Goal: Information Seeking & Learning: Learn about a topic

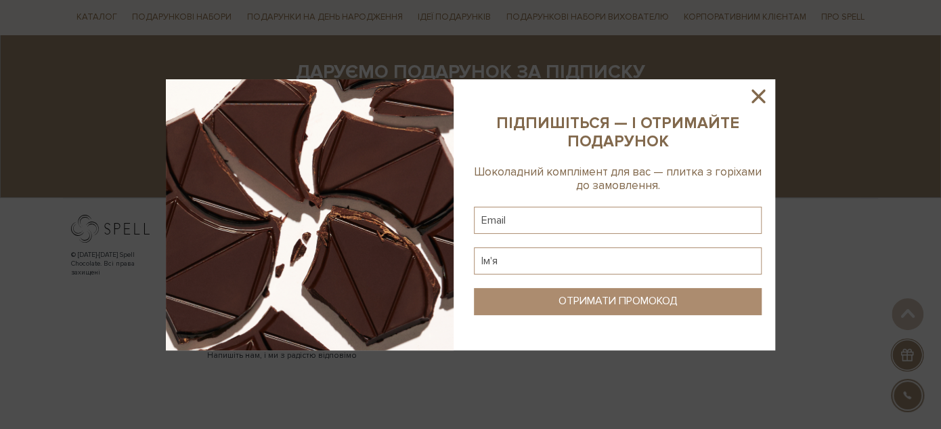
click at [762, 91] on icon at bounding box center [758, 96] width 14 height 14
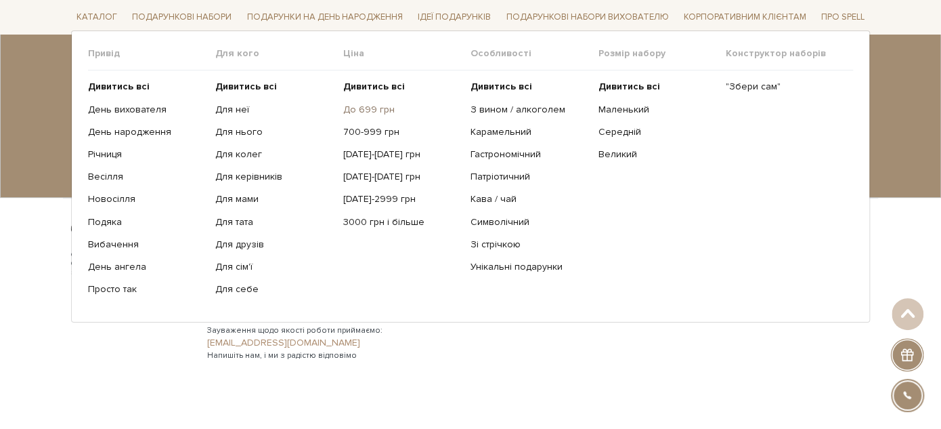
click at [382, 110] on link "До 699 грн" at bounding box center [401, 109] width 117 height 12
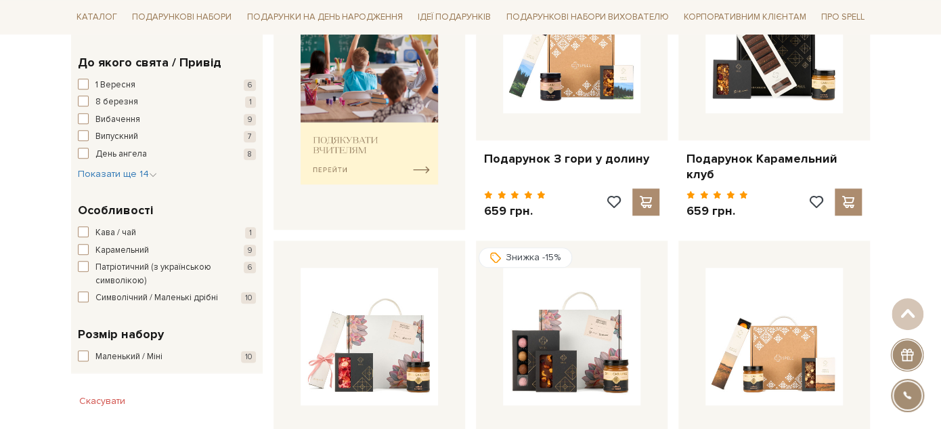
scroll to position [540, 0]
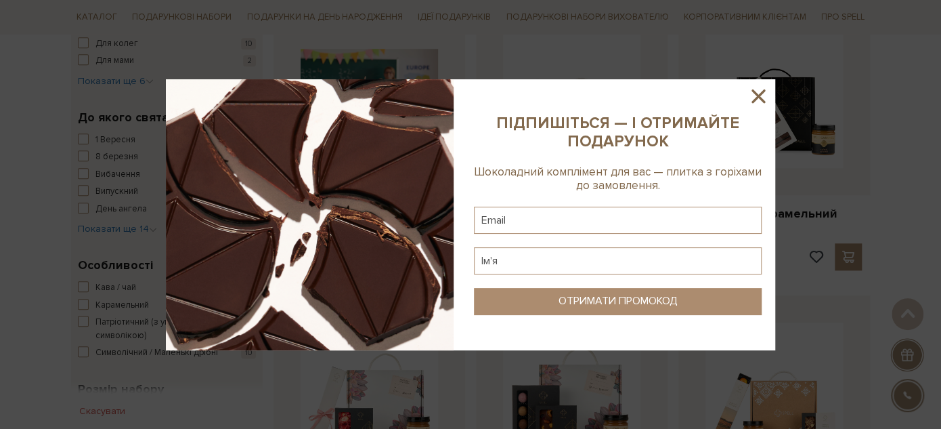
click at [762, 91] on icon at bounding box center [758, 96] width 14 height 14
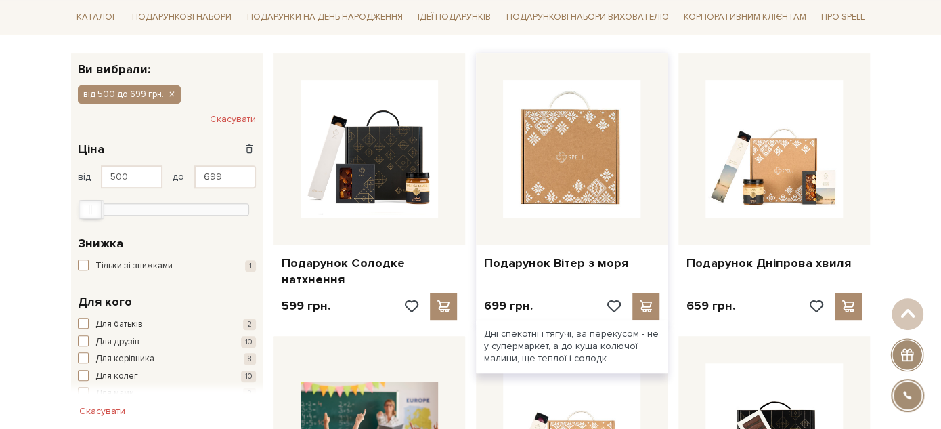
scroll to position [0, 0]
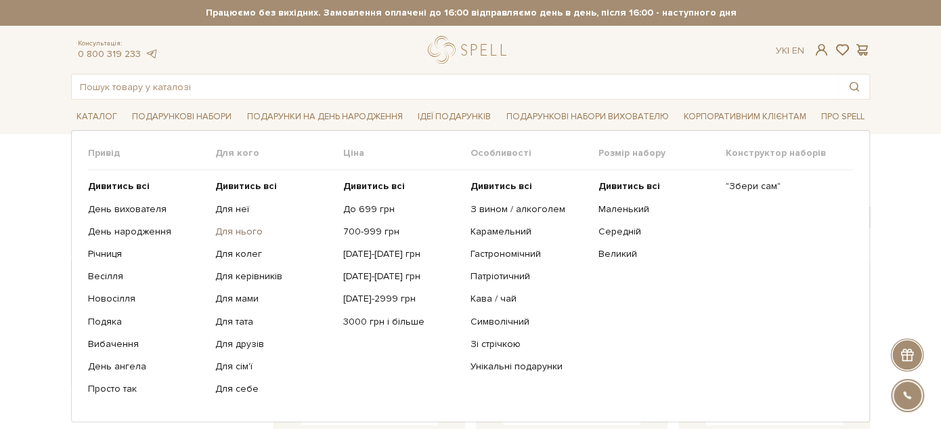
click at [246, 232] on link "Для нього" at bounding box center [273, 231] width 117 height 12
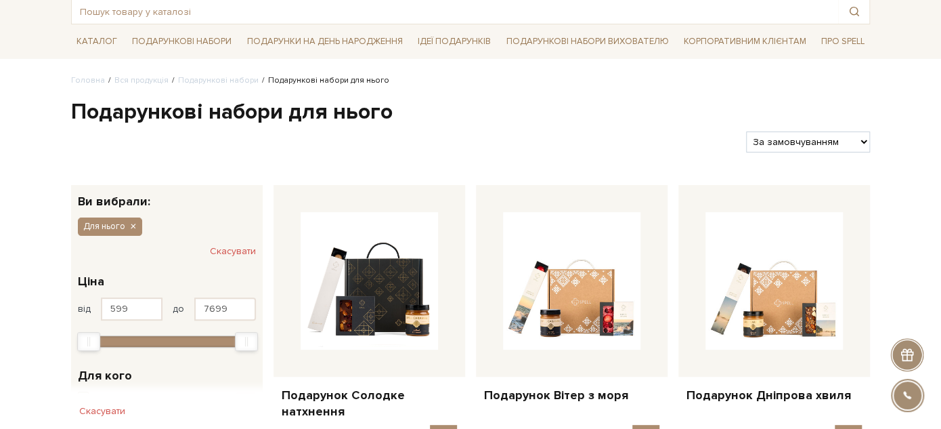
scroll to position [150, 0]
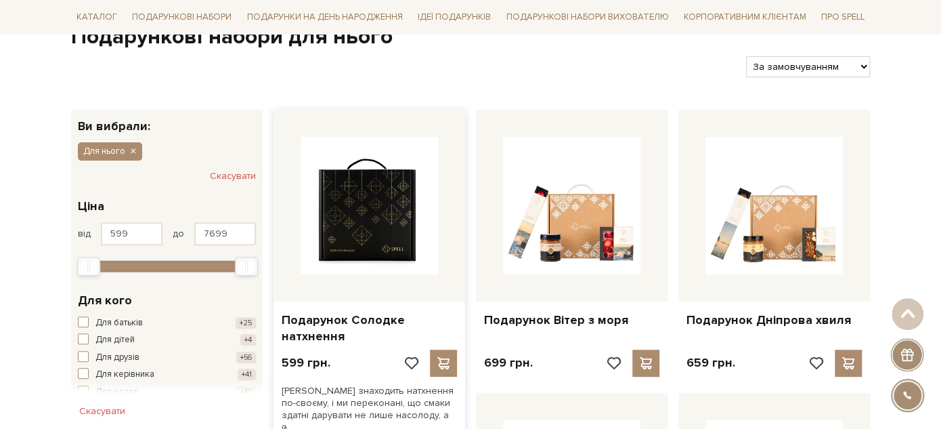
click at [334, 206] on img at bounding box center [369, 205] width 137 height 137
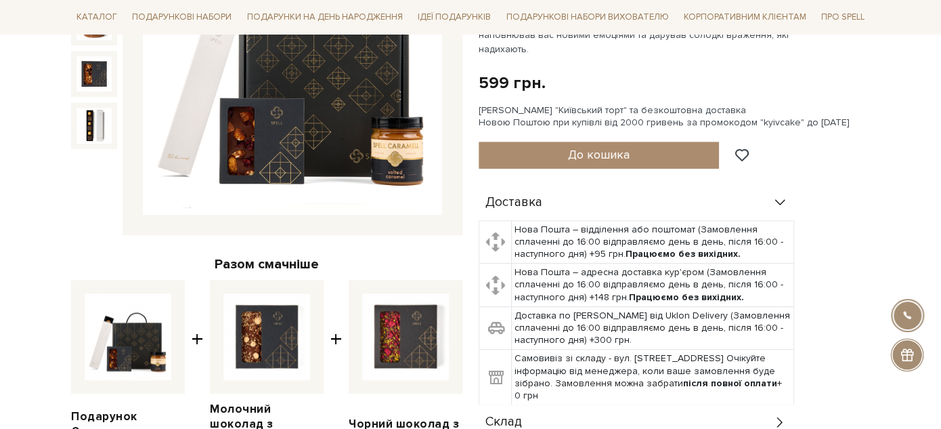
scroll to position [398, 0]
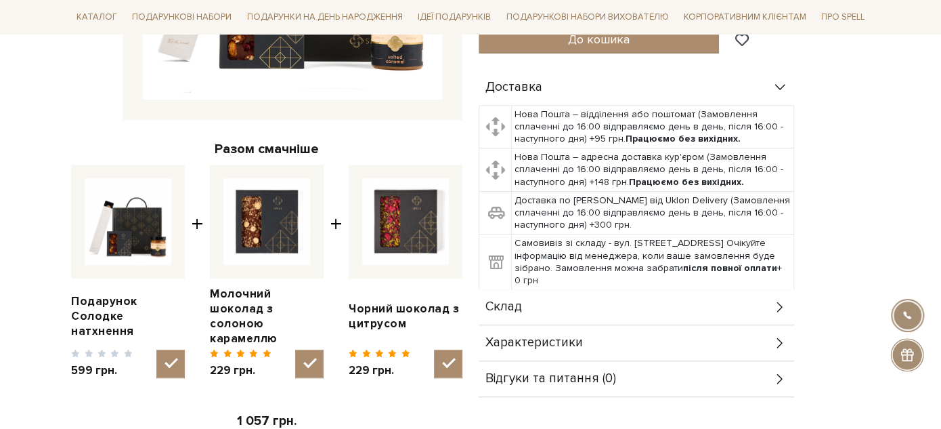
click at [582, 292] on div "Склад" at bounding box center [636, 306] width 315 height 35
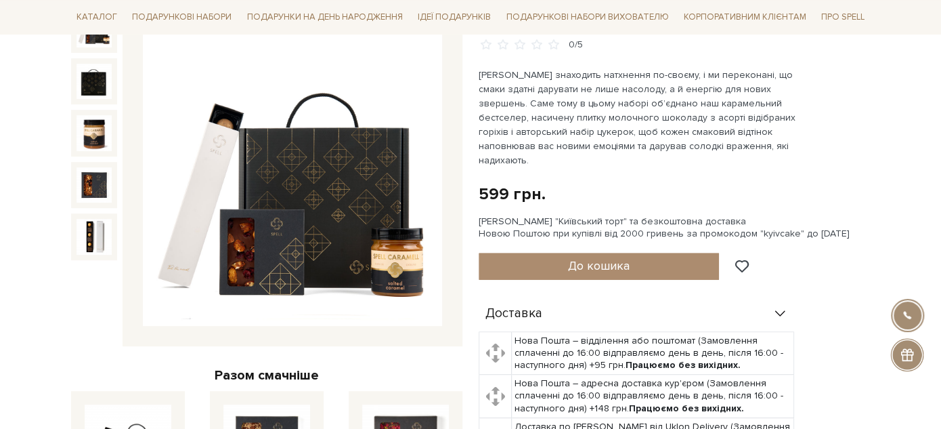
scroll to position [323, 0]
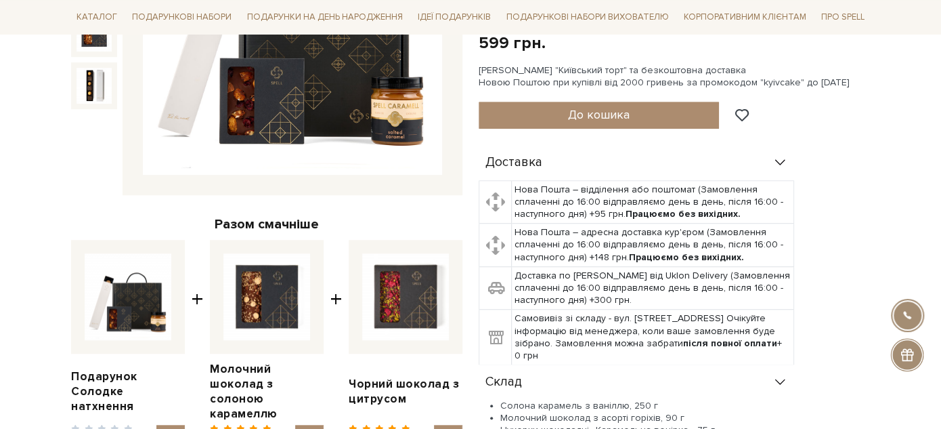
click at [514, 424] on li "Цукерки шоколадні «Карамельна вечірка», 75 г" at bounding box center [647, 430] width 294 height 12
click at [515, 424] on li "Цукерки шоколадні «Карамельна вечірка», 75 г" at bounding box center [647, 430] width 294 height 12
drag, startPoint x: 515, startPoint y: 416, endPoint x: 584, endPoint y: 414, distance: 69.1
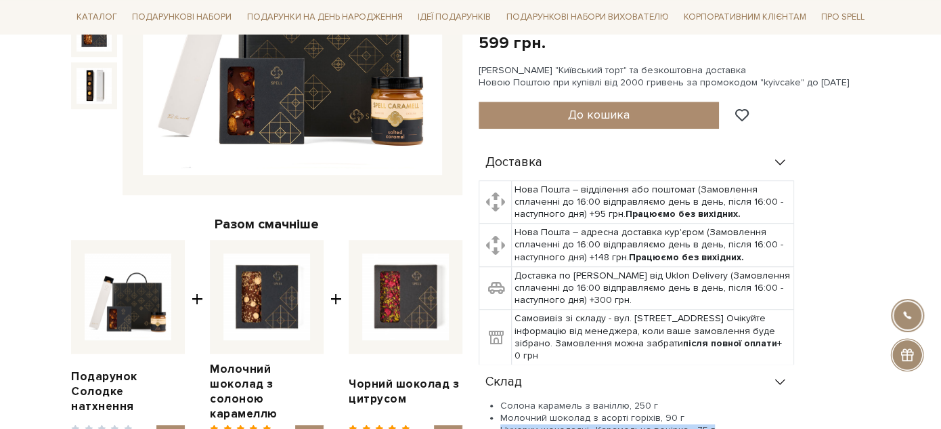
click at [584, 424] on li "Цукерки шоколадні «Карамельна вечірка», 75 г" at bounding box center [647, 430] width 294 height 12
copy li "Цукерки шоколадні «Карамельна вечірка», 75 г"
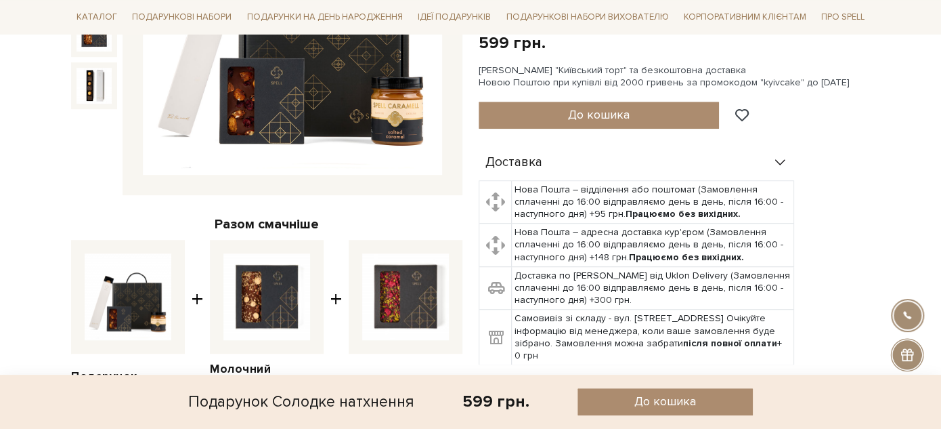
scroll to position [473, 0]
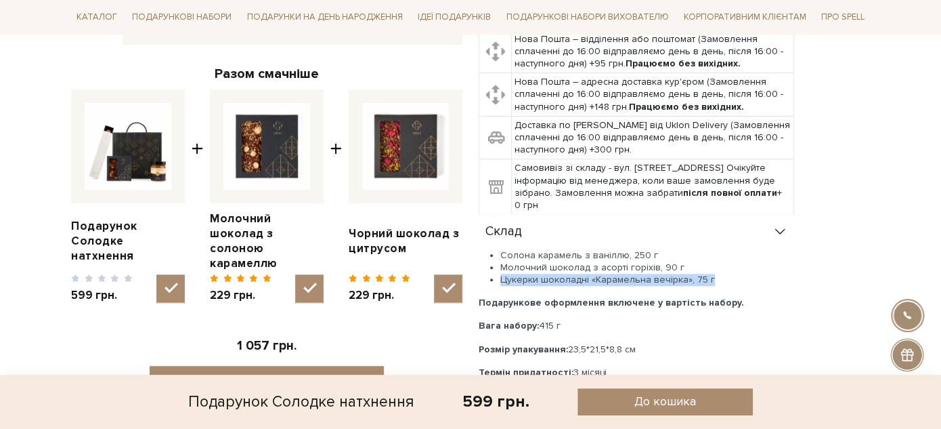
click at [562, 261] on li "Молочний шоколад з асорті горіхів, 90 г" at bounding box center [647, 267] width 294 height 12
drag, startPoint x: 562, startPoint y: 249, endPoint x: 611, endPoint y: 249, distance: 48.7
click at [611, 261] on li "Молочний шоколад з асорті горіхів, 90 г" at bounding box center [647, 267] width 294 height 12
click at [527, 261] on li "Молочний шоколад з асорті горіхів, 90 г" at bounding box center [647, 267] width 294 height 12
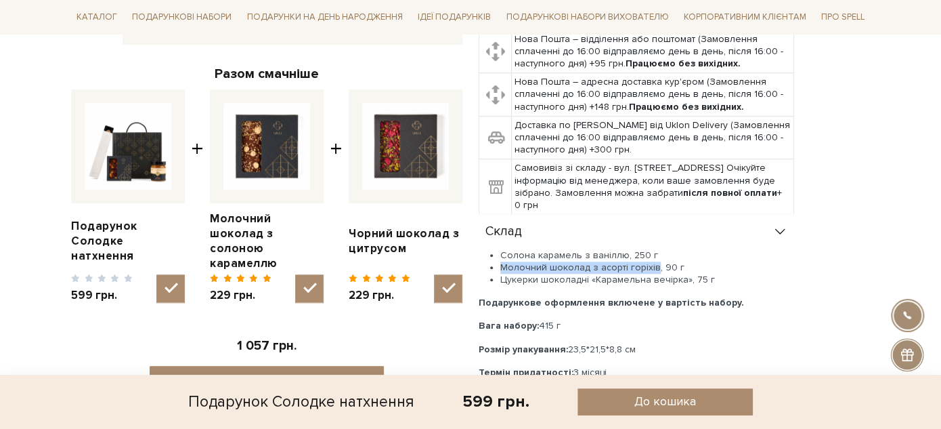
drag, startPoint x: 527, startPoint y: 249, endPoint x: 645, endPoint y: 250, distance: 117.8
click at [645, 261] on li "Молочний шоколад з асорті горіхів, 90 г" at bounding box center [647, 267] width 294 height 12
copy li "Молочний шоколад з асорті горіхів"
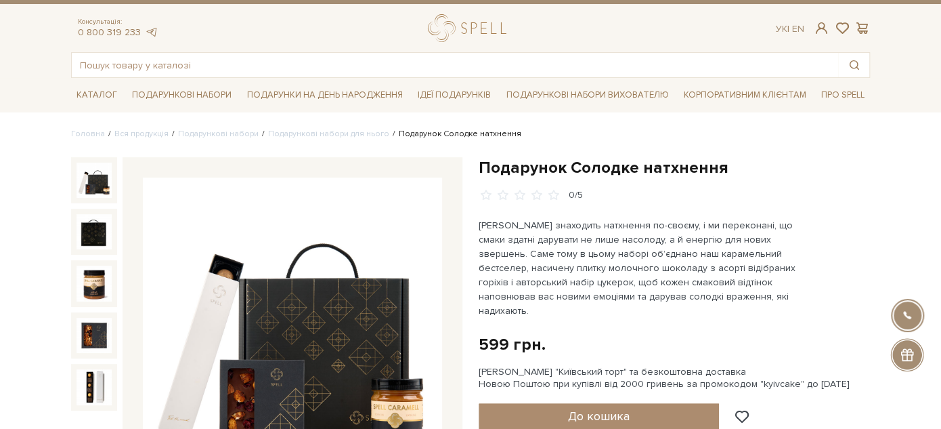
scroll to position [0, 0]
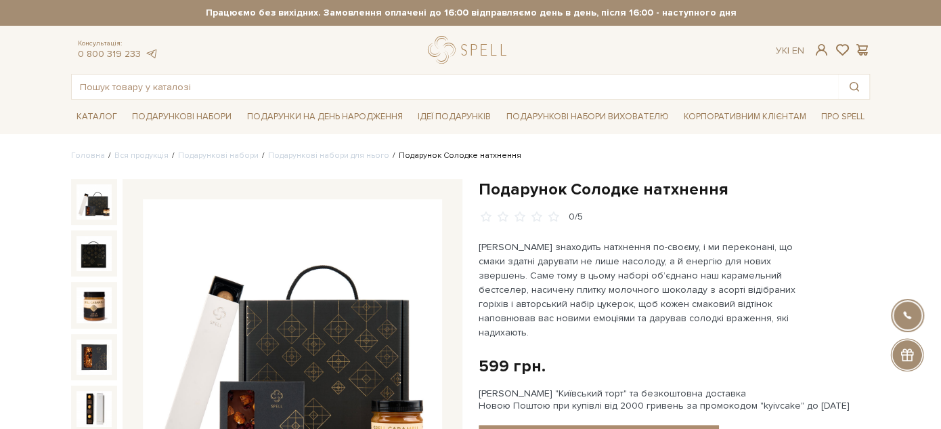
click at [532, 185] on h1 "Подарунок Солодке натхнення" at bounding box center [674, 189] width 391 height 21
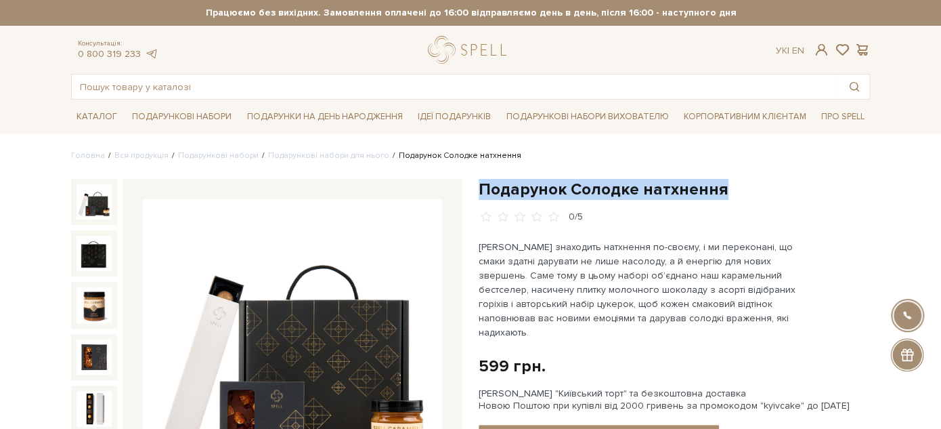
drag, startPoint x: 532, startPoint y: 186, endPoint x: 729, endPoint y: 186, distance: 197.0
click at [729, 186] on h1 "Подарунок Солодке натхнення" at bounding box center [674, 189] width 391 height 21
copy div "Подарунок Солодке натхнення"
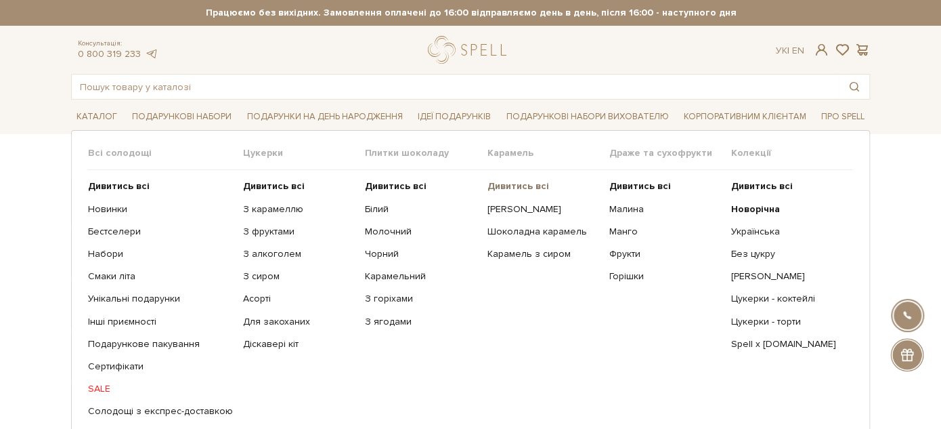
click at [513, 186] on b "Дивитись всі" at bounding box center [518, 186] width 62 height 12
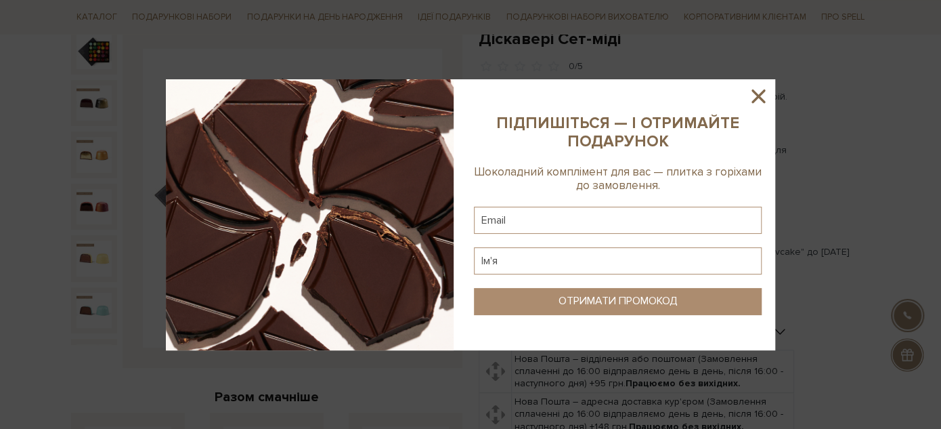
drag, startPoint x: 766, startPoint y: 92, endPoint x: 744, endPoint y: 104, distance: 24.5
click at [766, 92] on icon at bounding box center [758, 96] width 23 height 23
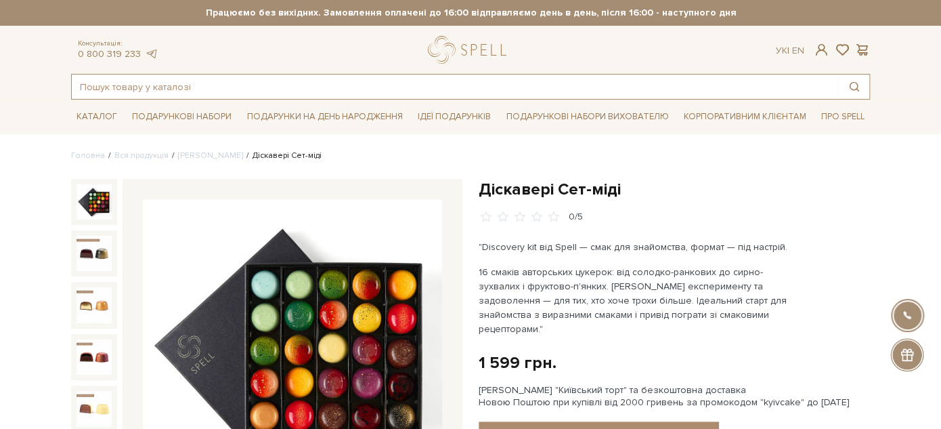
drag, startPoint x: 378, startPoint y: 97, endPoint x: 378, endPoint y: 88, distance: 9.5
click at [378, 89] on input "text" at bounding box center [455, 86] width 766 height 24
paste input "Цукерки шоколадні «Карамельна вечірка», 75 г"
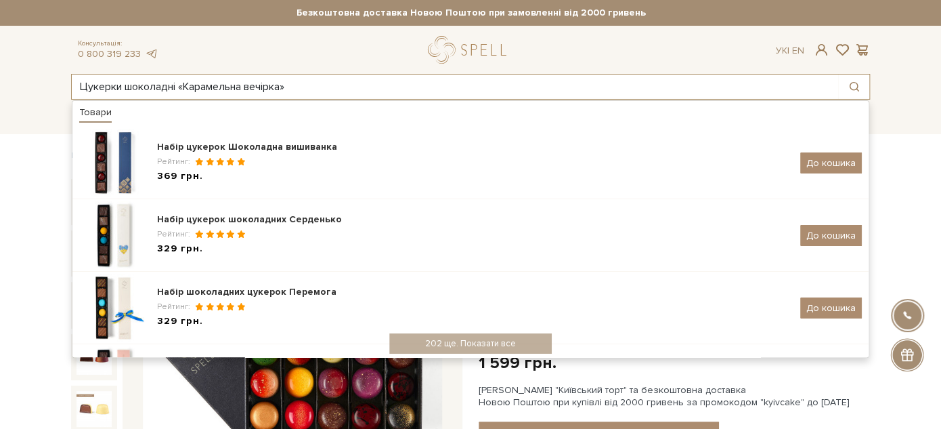
type input "Цукерки шоколадні «Карамельна вечірка»"
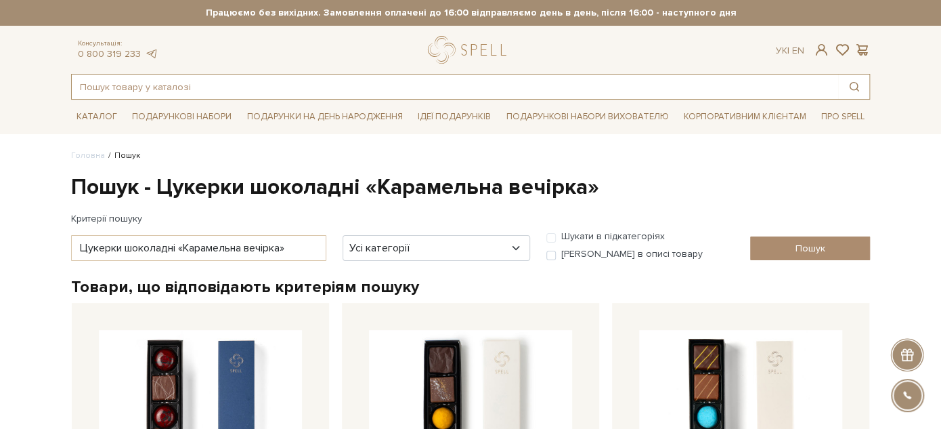
click at [222, 79] on input "text" at bounding box center [455, 86] width 766 height 24
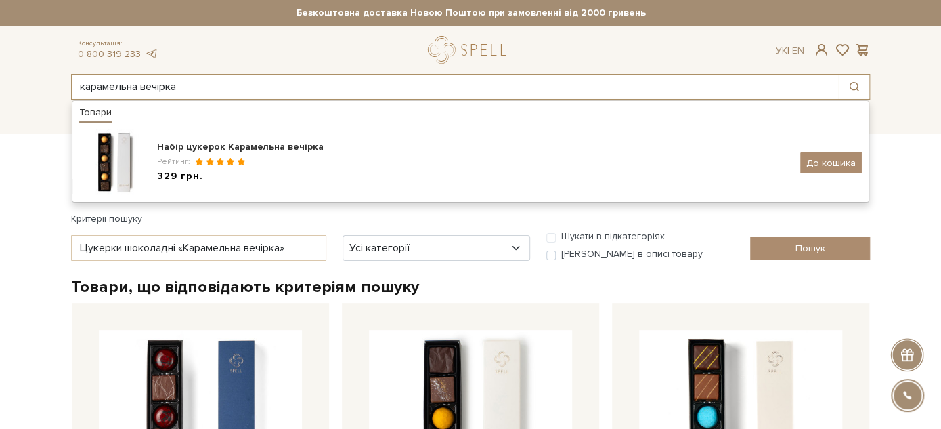
drag, startPoint x: 209, startPoint y: 83, endPoint x: 83, endPoint y: 83, distance: 125.9
click at [83, 83] on input "карамельна вечірка" at bounding box center [455, 86] width 766 height 24
paste input "олочний шоколад з асорті горіхів"
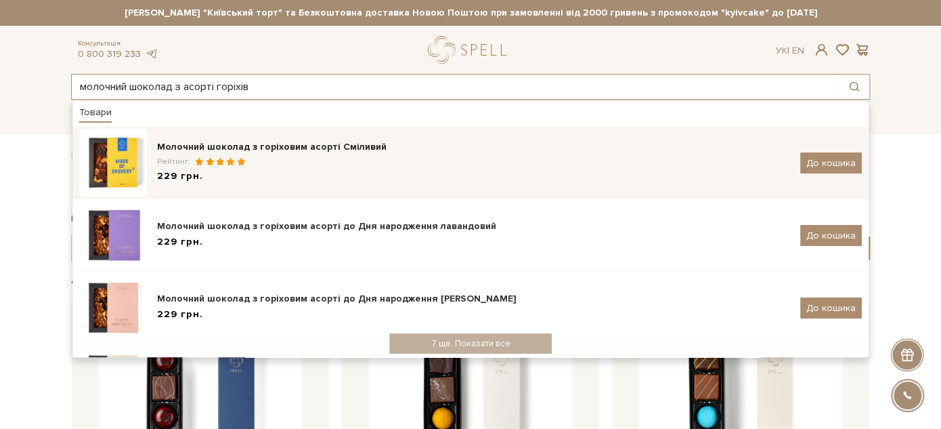
type input "молочний шоколад з асорті горіхів"
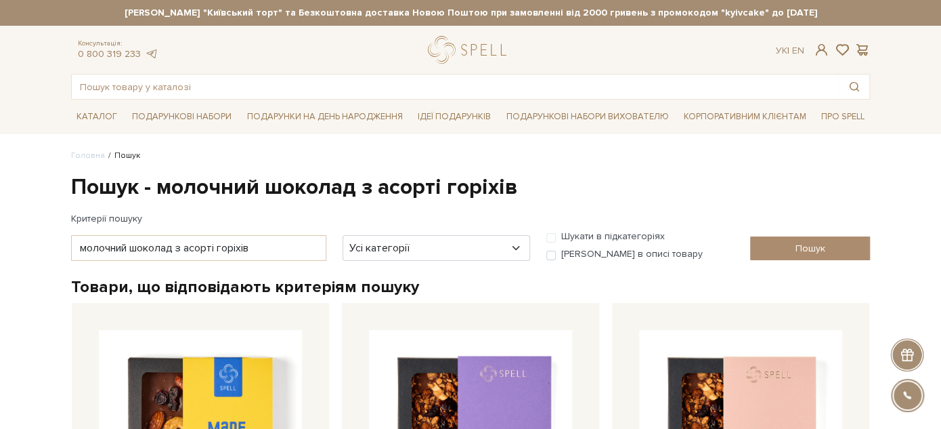
click at [236, 71] on div "Консультація: 0 800 319 233 Ук | En | #подарунок #печиво #карамель" at bounding box center [470, 68] width 815 height 64
click at [249, 89] on input "text" at bounding box center [455, 86] width 766 height 24
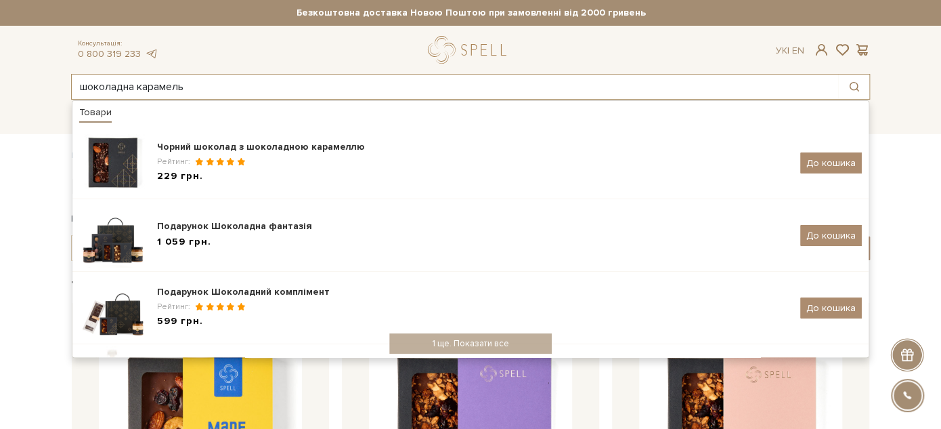
type input "шоколадна карамель"
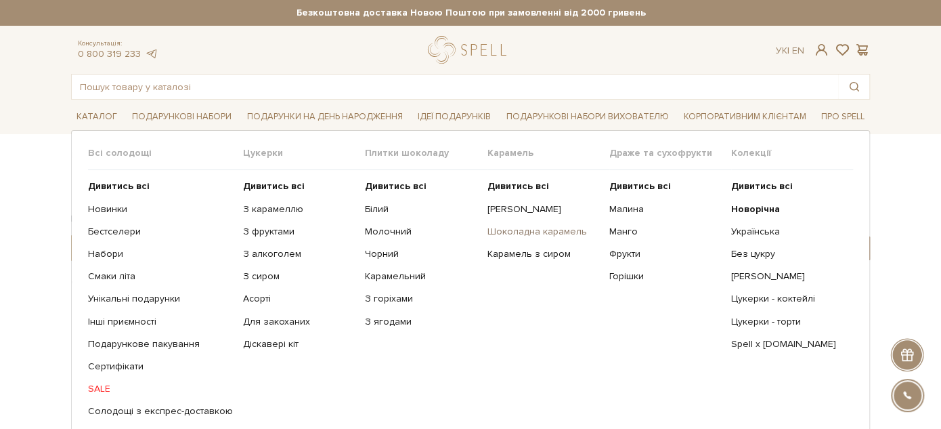
click at [511, 230] on link "Шоколадна карамель" at bounding box center [543, 231] width 112 height 12
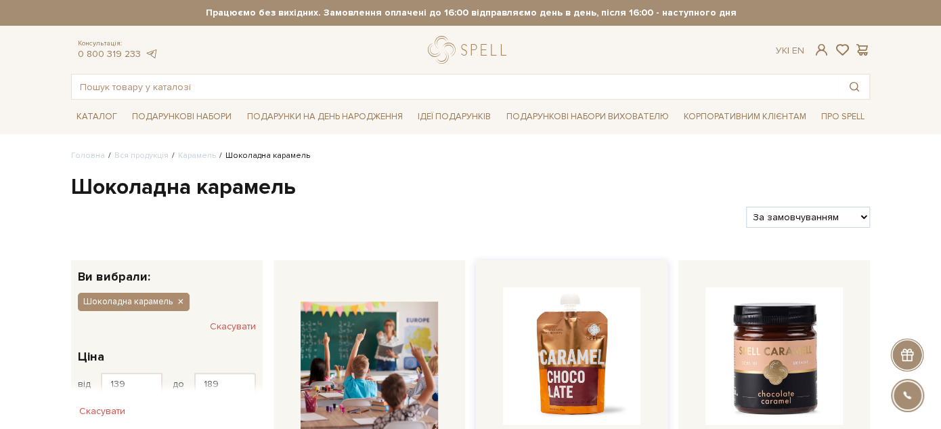
scroll to position [225, 0]
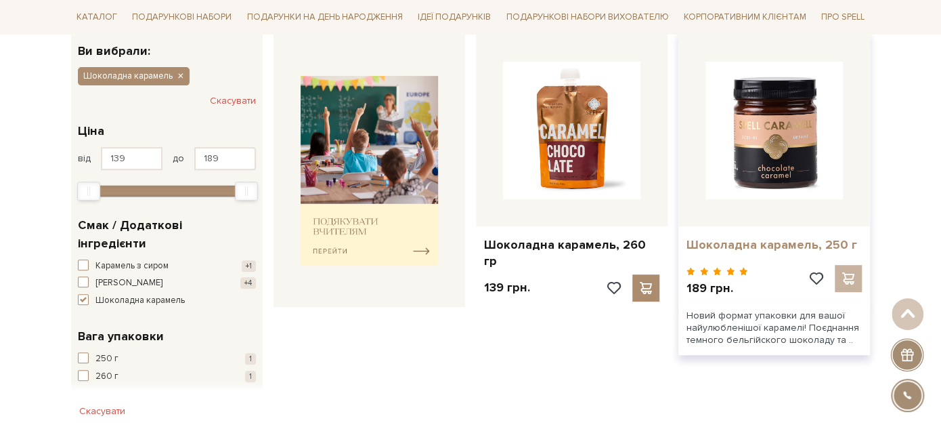
click at [775, 244] on link "Шоколадна карамель, 250 г" at bounding box center [773, 245] width 175 height 16
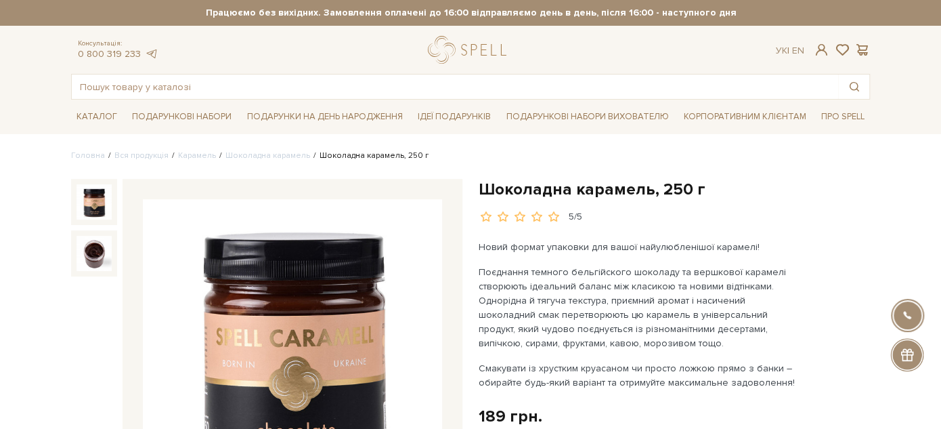
click at [529, 183] on h1 "Шоколадна карамель, 250 г" at bounding box center [674, 189] width 391 height 21
drag, startPoint x: 529, startPoint y: 183, endPoint x: 620, endPoint y: 190, distance: 91.0
click at [621, 190] on h1 "Шоколадна карамель, 250 г" at bounding box center [674, 189] width 391 height 21
copy h1 "Шоколадна карамель"
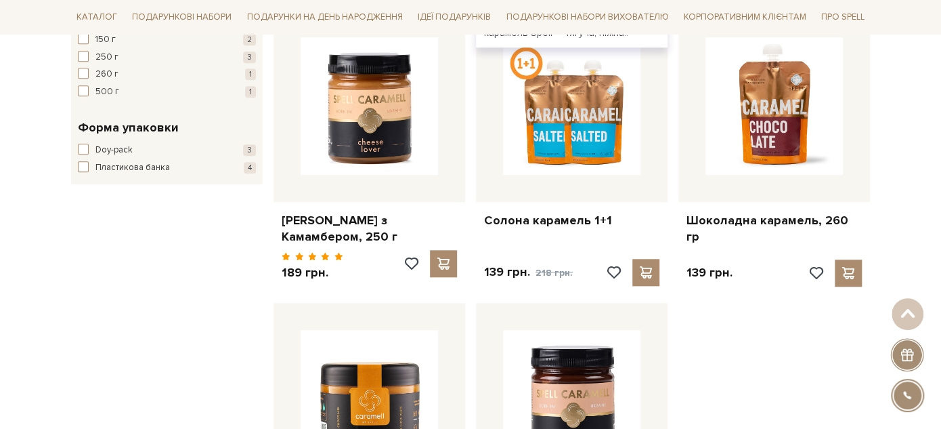
scroll to position [601, 0]
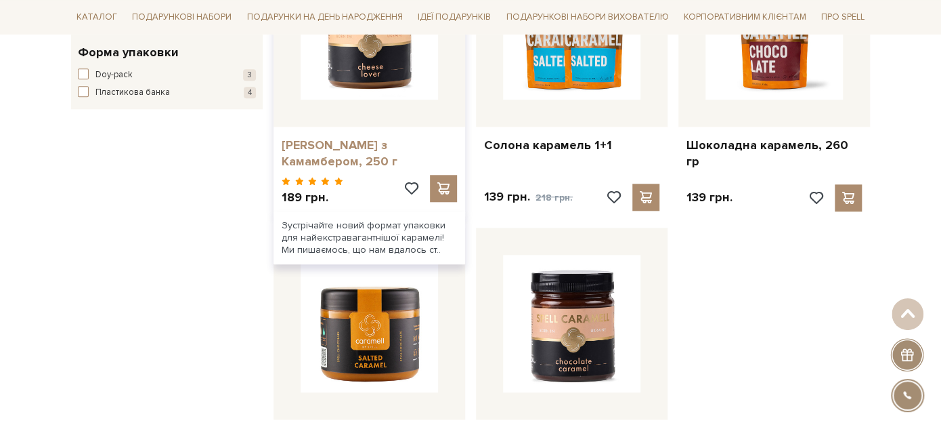
click at [373, 142] on link "[PERSON_NAME] з Камамбером, 250 г" at bounding box center [369, 153] width 175 height 32
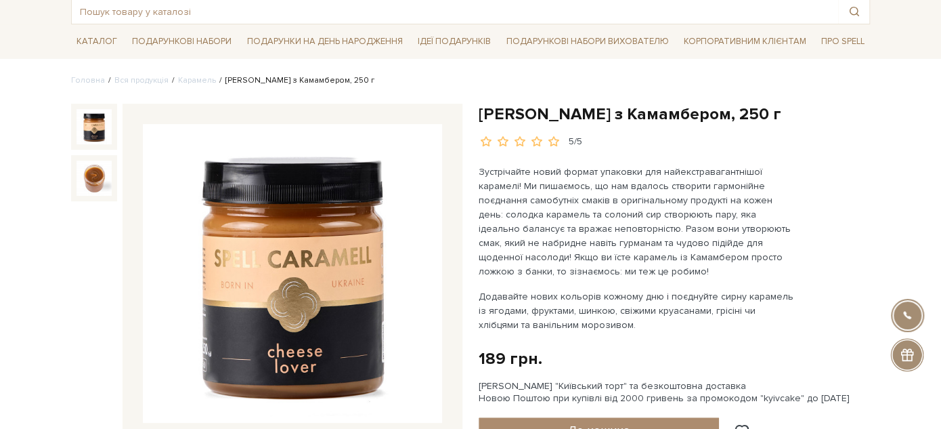
scroll to position [150, 0]
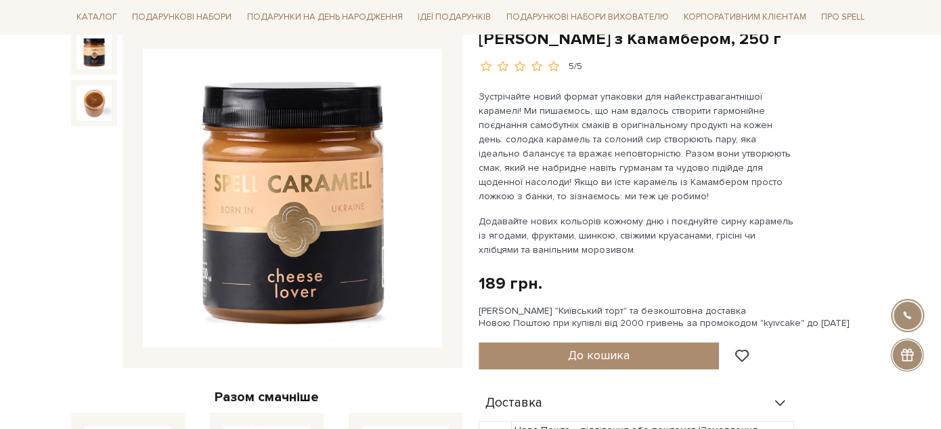
click at [523, 32] on li "Подарункові набори вихователю" at bounding box center [586, 17] width 173 height 34
click at [524, 34] on li "Подарункові набори вихователю" at bounding box center [586, 17] width 173 height 34
click at [529, 39] on h1 "[PERSON_NAME] з Камамбером, 250 г" at bounding box center [674, 38] width 391 height 21
drag, startPoint x: 529, startPoint y: 39, endPoint x: 657, endPoint y: 42, distance: 128.7
click at [657, 42] on h1 "[PERSON_NAME] з Камамбером, 250 г" at bounding box center [674, 38] width 391 height 21
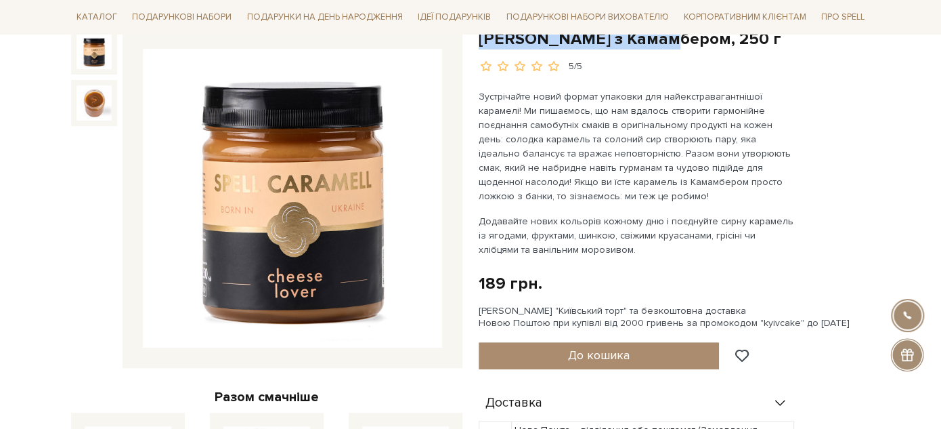
copy h1 "Карамель з Камамбером"
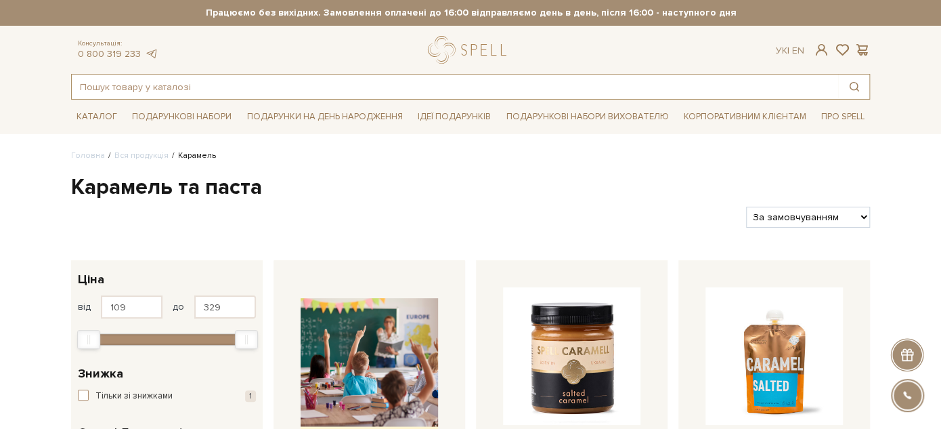
click at [162, 95] on input "text" at bounding box center [455, 86] width 766 height 24
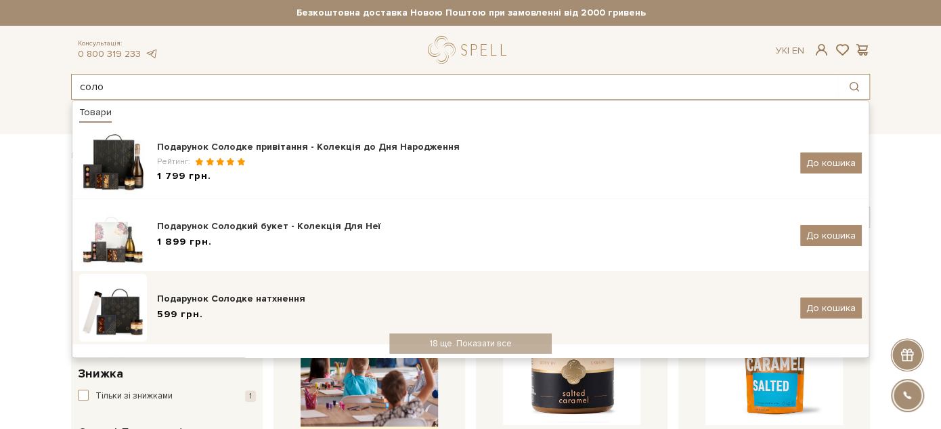
type input "соло"
click at [238, 315] on div "599 грн." at bounding box center [473, 314] width 633 height 14
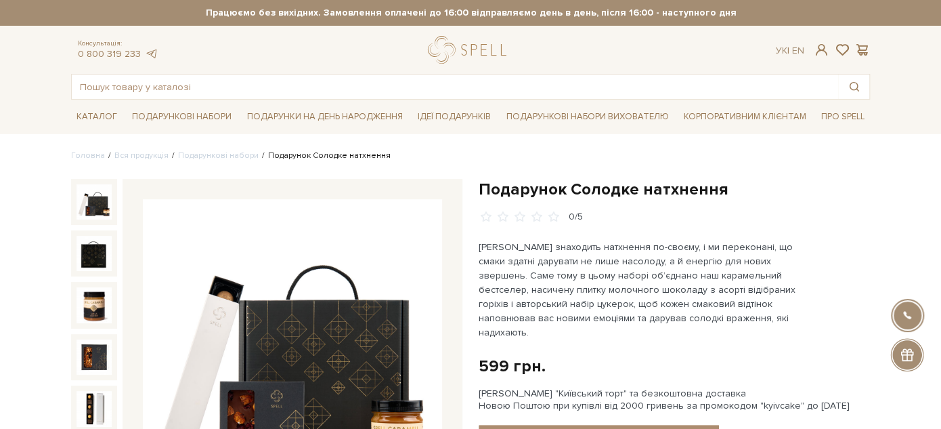
scroll to position [75, 0]
